Goal: Task Accomplishment & Management: Use online tool/utility

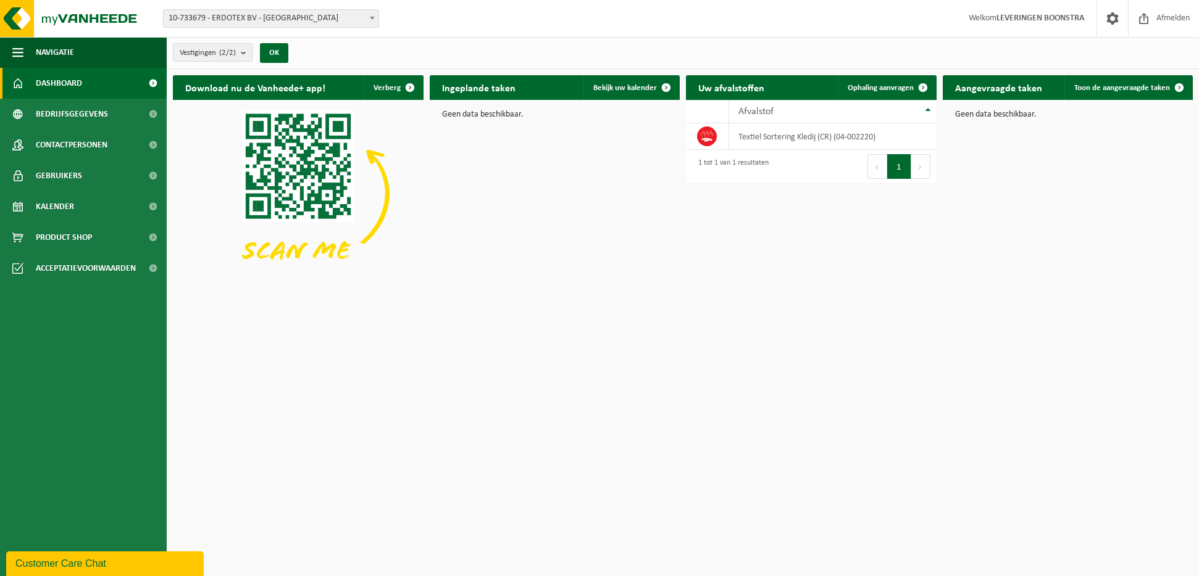
click at [372, 14] on span at bounding box center [372, 18] width 12 height 16
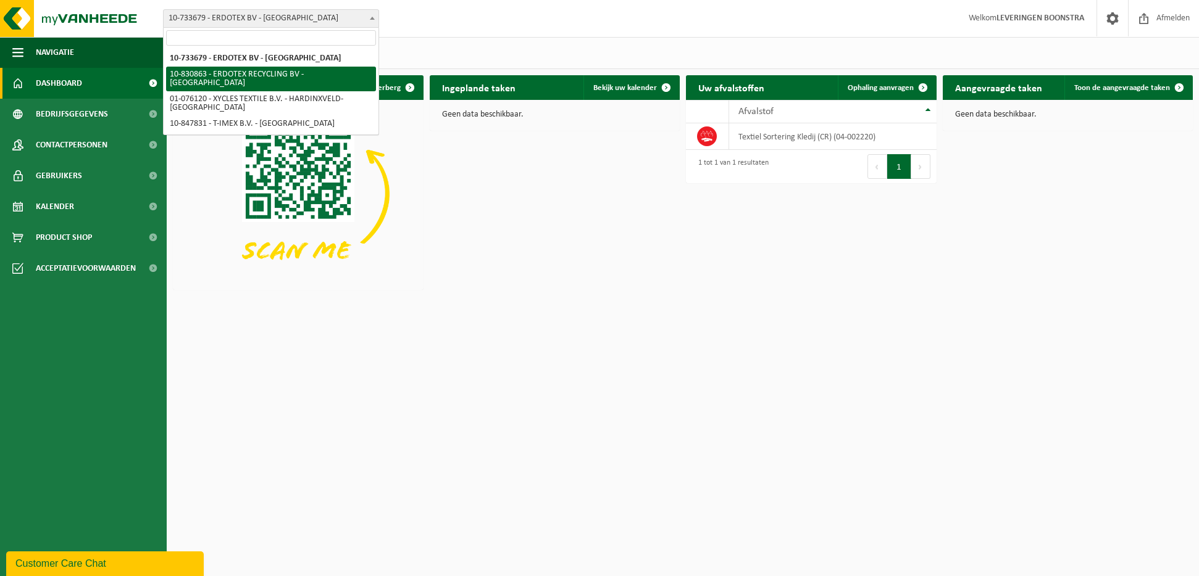
select select "88776"
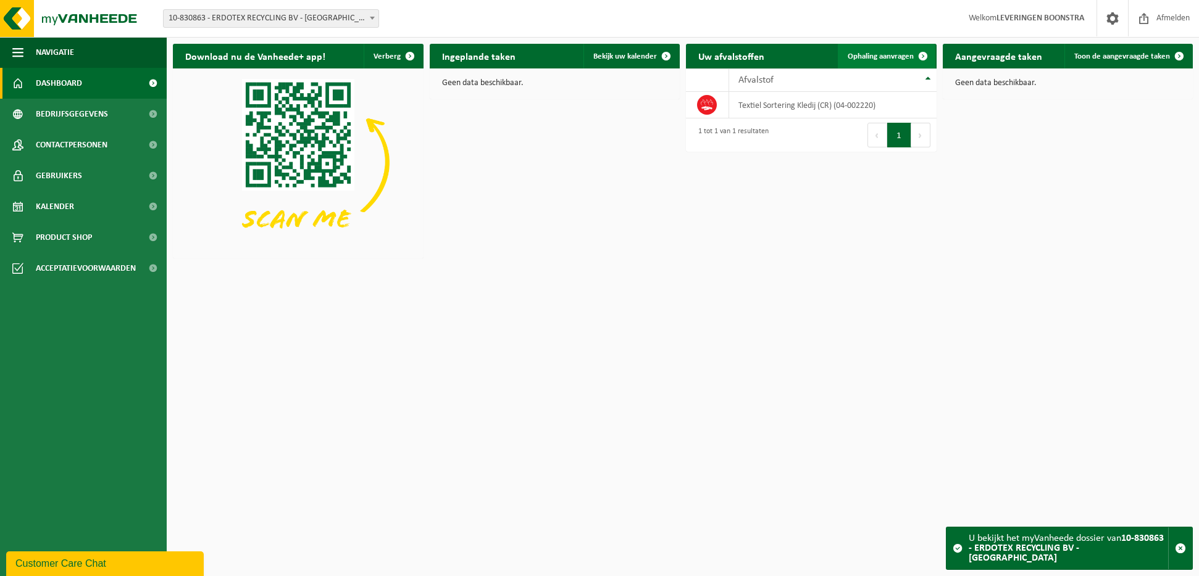
click at [879, 57] on span "Ophaling aanvragen" at bounding box center [880, 56] width 66 height 8
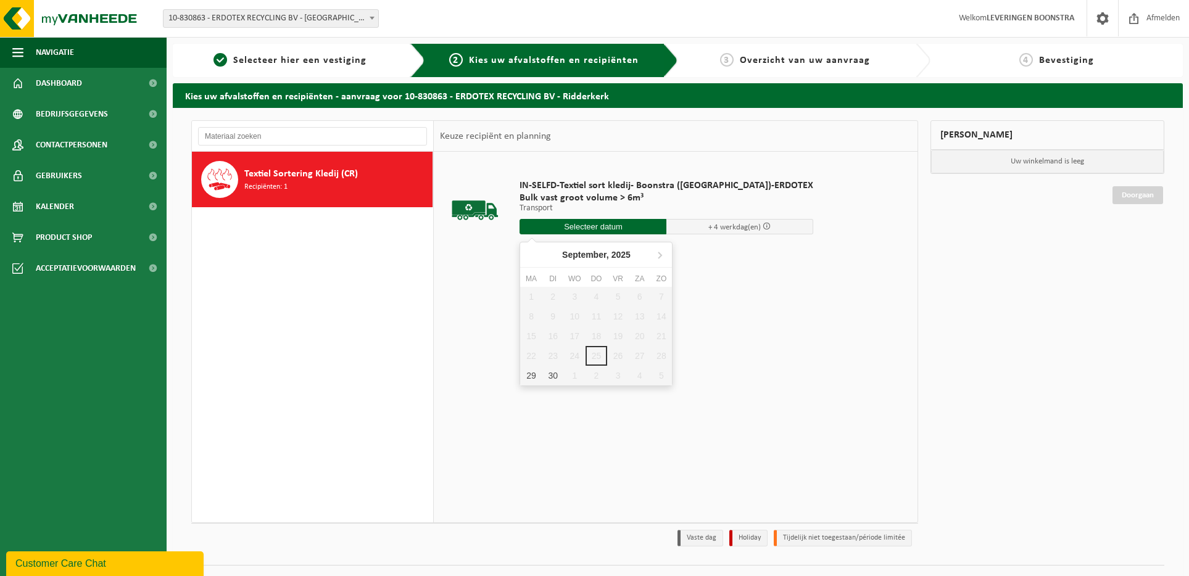
drag, startPoint x: 592, startPoint y: 227, endPoint x: 585, endPoint y: 229, distance: 7.6
click at [591, 227] on input "text" at bounding box center [593, 226] width 147 height 15
click at [547, 376] on div "30" at bounding box center [553, 376] width 22 height 20
type input "Van 2025-09-30"
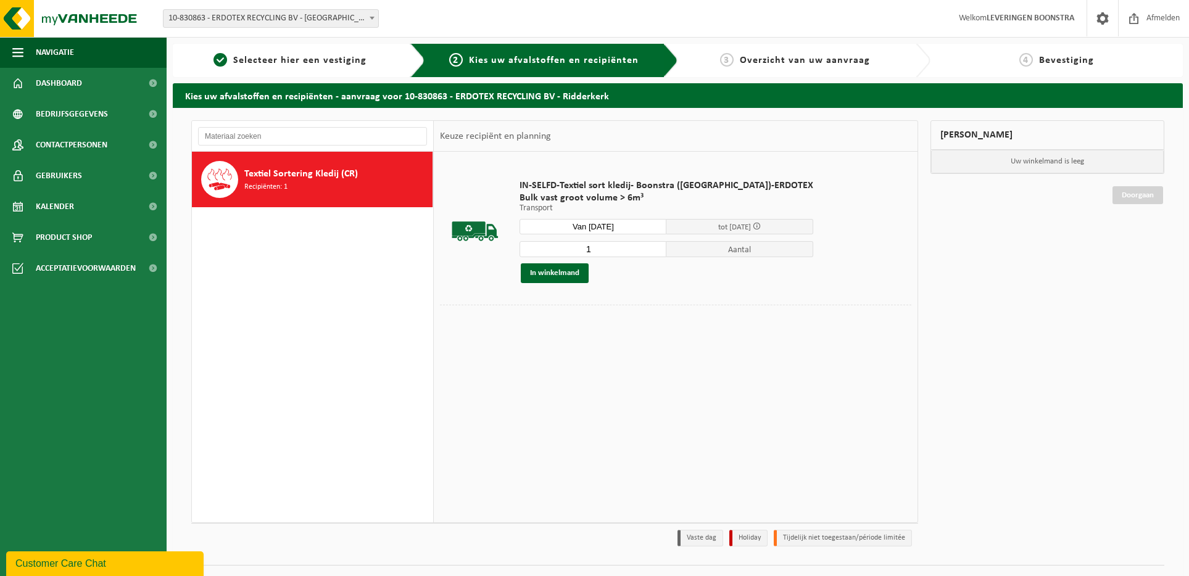
click at [592, 245] on input "1" at bounding box center [593, 249] width 147 height 16
type input "2"
click at [563, 272] on button "In winkelmand" at bounding box center [555, 274] width 68 height 20
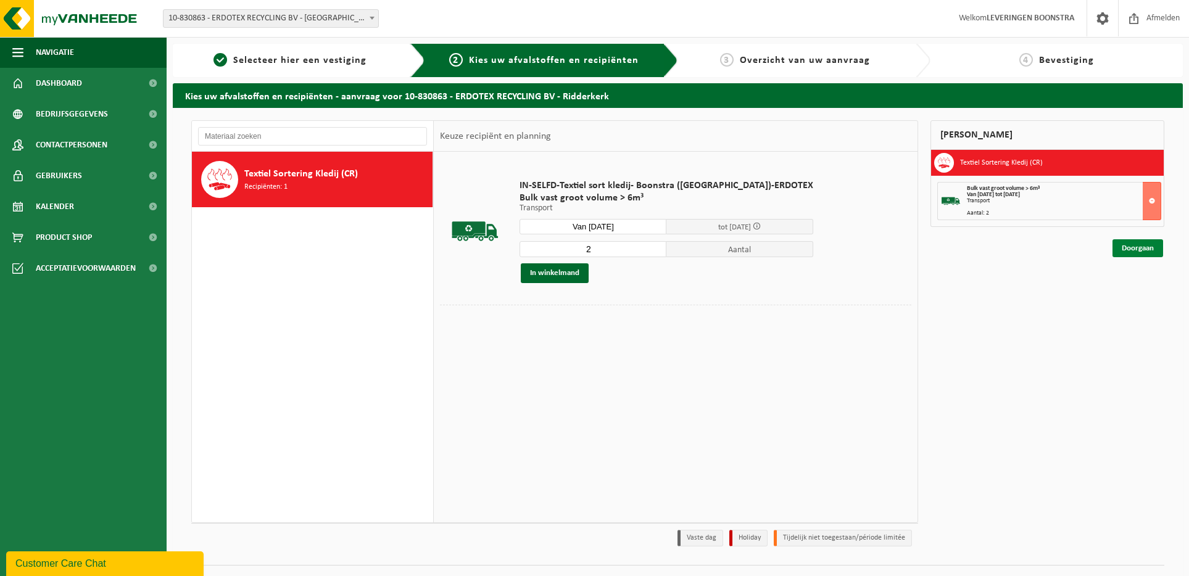
click at [1142, 247] on link "Doorgaan" at bounding box center [1138, 248] width 51 height 18
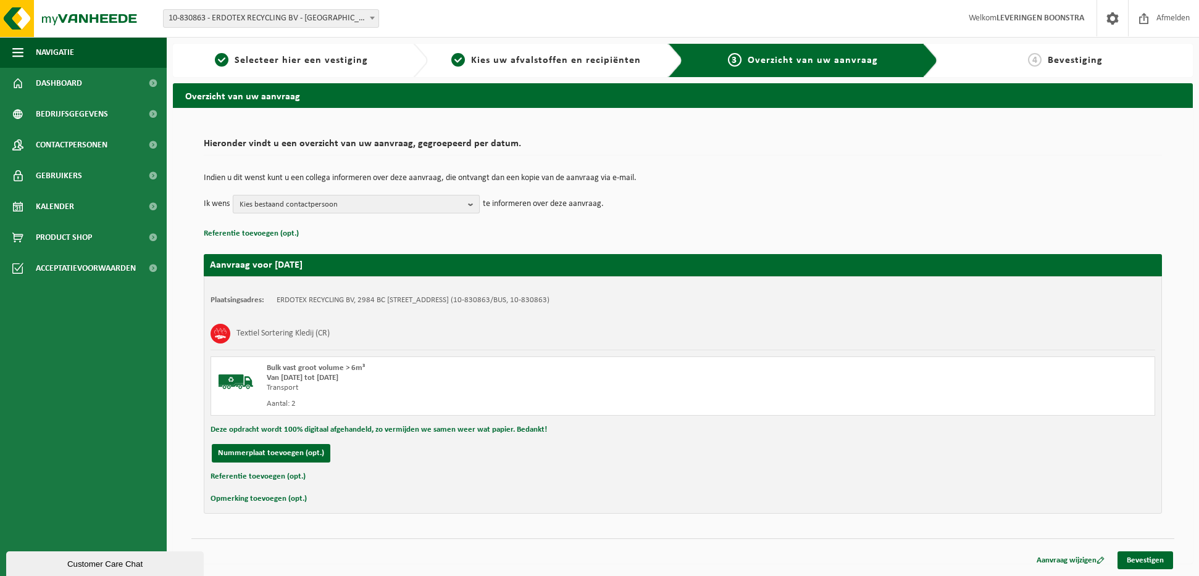
click at [470, 202] on b "button" at bounding box center [473, 204] width 11 height 17
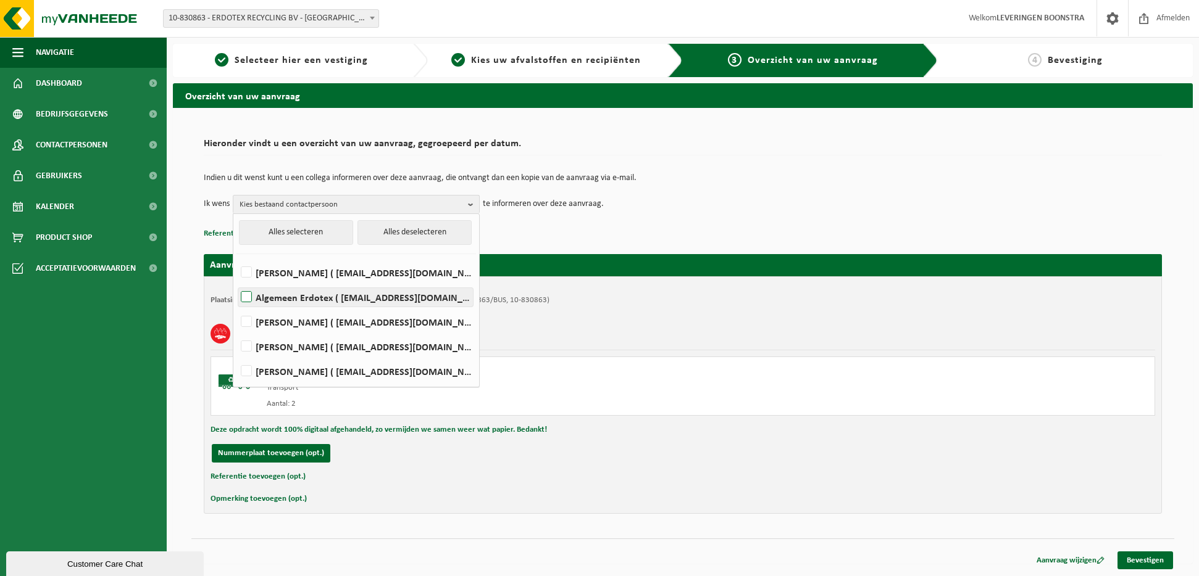
click at [243, 292] on label "Algemeen Erdotex ( sales@erdotex.com )" at bounding box center [355, 297] width 235 height 19
click at [236, 282] on input "Algemeen Erdotex ( sales@erdotex.com )" at bounding box center [236, 281] width 1 height 1
checkbox input "true"
click at [1154, 559] on link "Bevestigen" at bounding box center [1145, 561] width 56 height 18
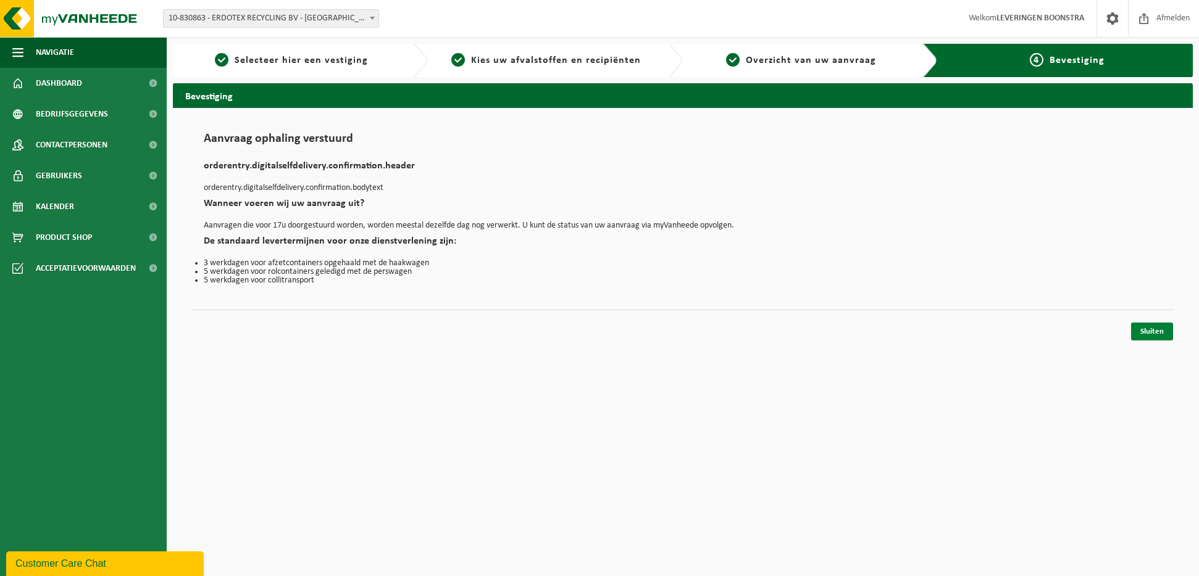
click at [1152, 328] on link "Sluiten" at bounding box center [1152, 332] width 42 height 18
